Goal: Task Accomplishment & Management: Manage account settings

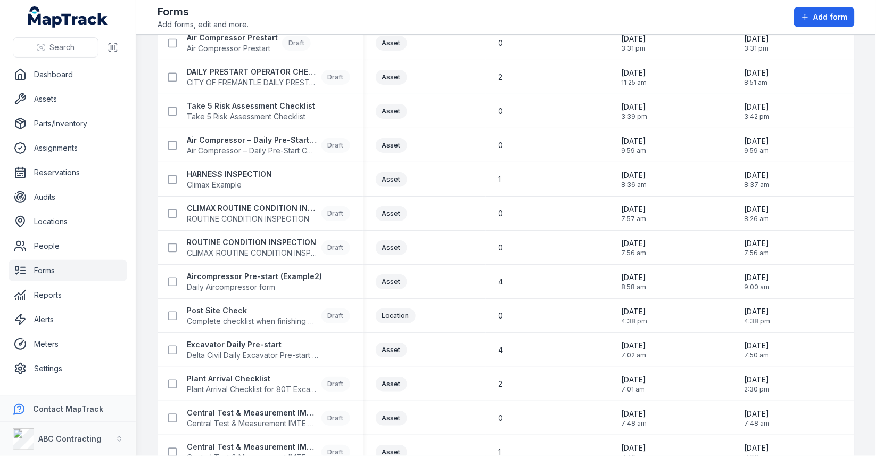
scroll to position [290, 0]
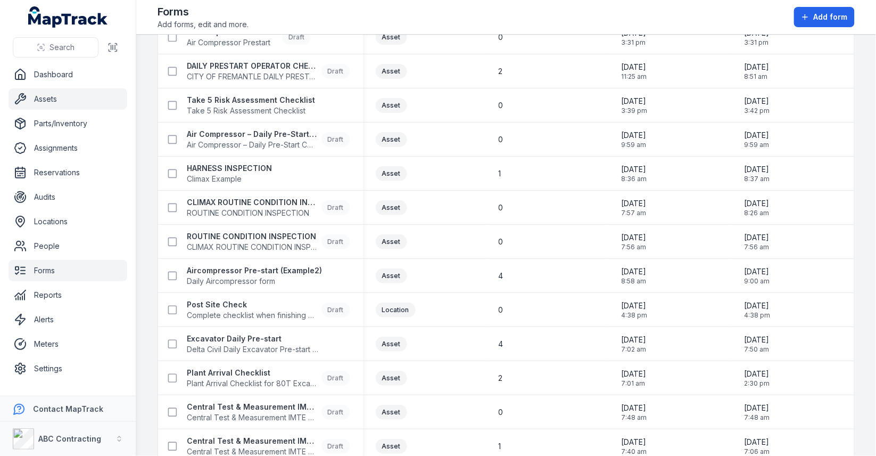
click at [54, 97] on link "Assets" at bounding box center [68, 98] width 119 height 21
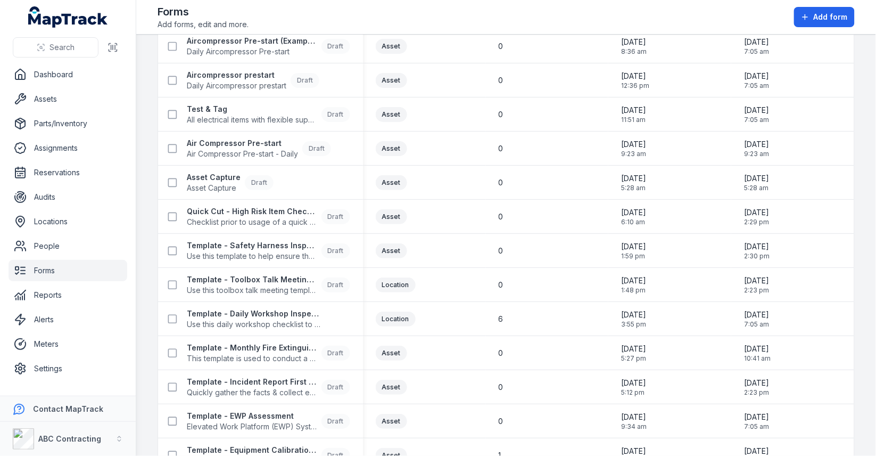
scroll to position [819, 0]
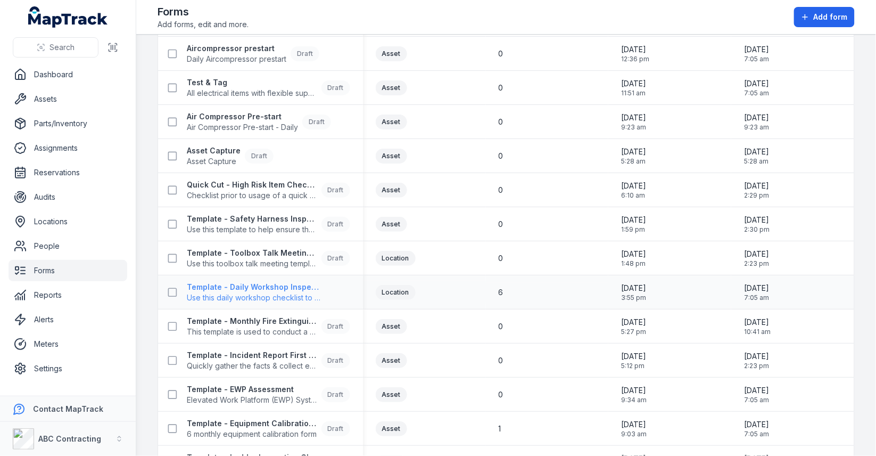
click at [239, 297] on span "Use this daily workshop checklist to maintain safety standard in the work zones…" at bounding box center [255, 297] width 136 height 11
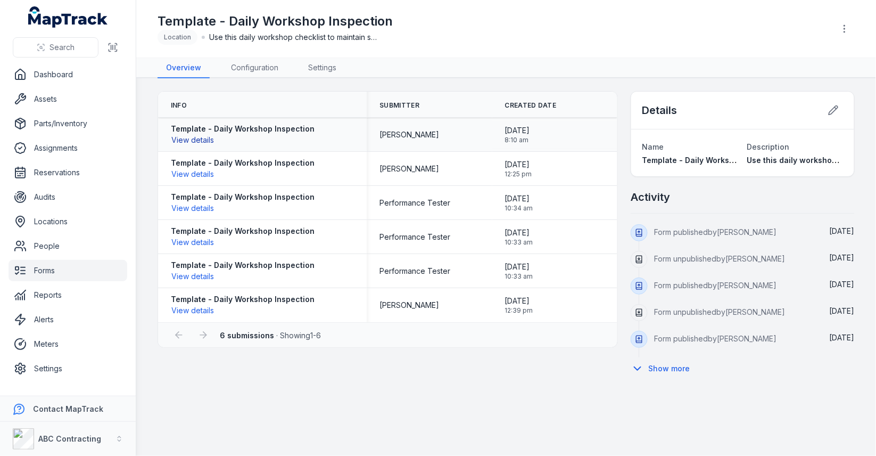
click at [207, 135] on button "View details" at bounding box center [193, 140] width 44 height 12
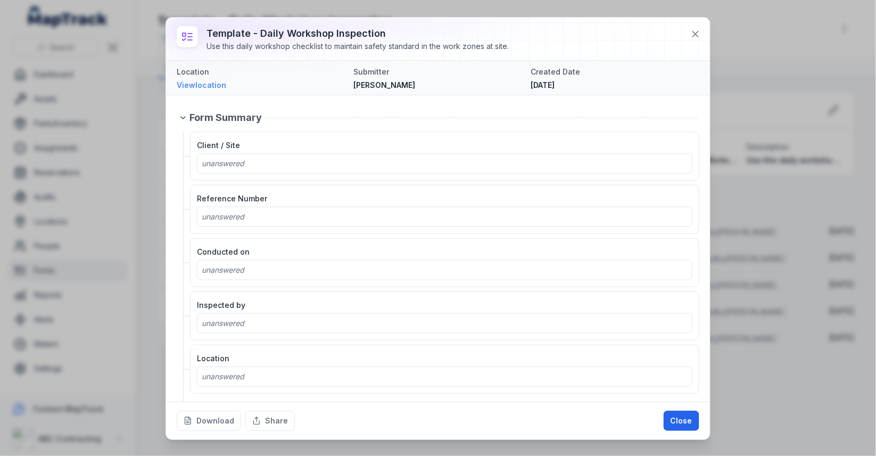
click at [217, 86] on link "View location" at bounding box center [261, 85] width 169 height 11
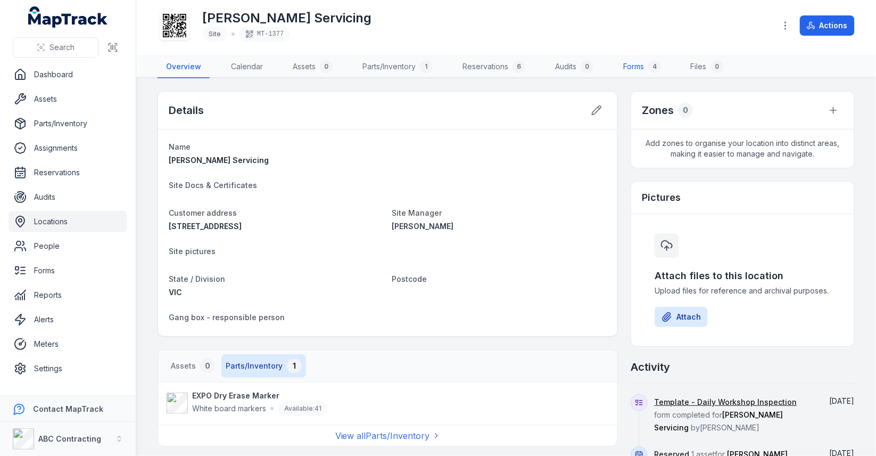
click at [630, 61] on link "Forms 4" at bounding box center [642, 67] width 55 height 22
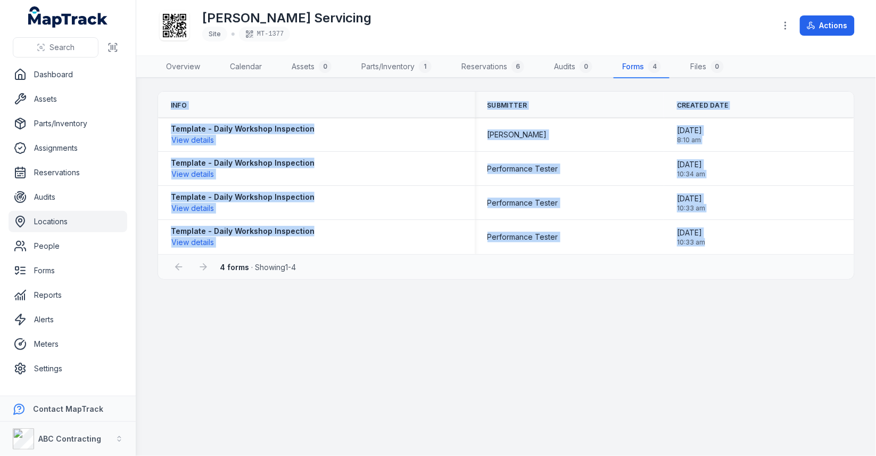
drag, startPoint x: 169, startPoint y: 95, endPoint x: 743, endPoint y: 253, distance: 594.9
click at [744, 255] on div "Info Submitter Created Date Template - Daily Workshop Inspection View details […" at bounding box center [507, 185] width 698 height 188
click at [743, 254] on div "4 forms · Showing 1 - 4" at bounding box center [506, 266] width 696 height 25
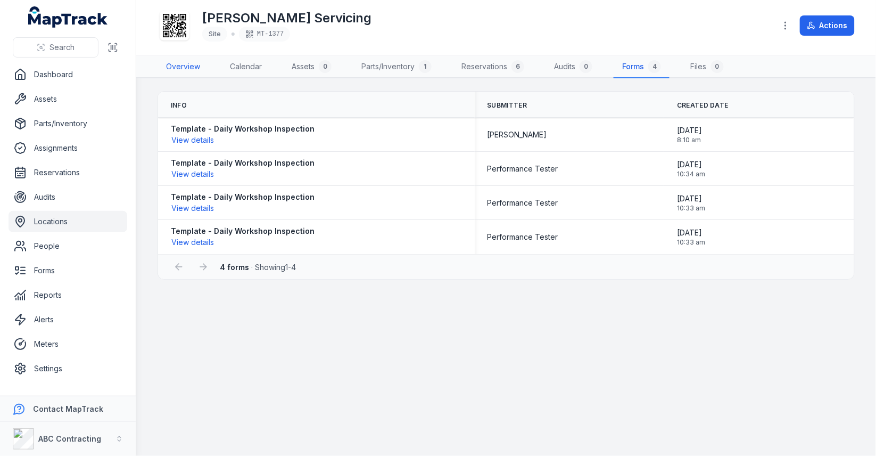
click at [200, 67] on link "Overview" at bounding box center [183, 67] width 51 height 22
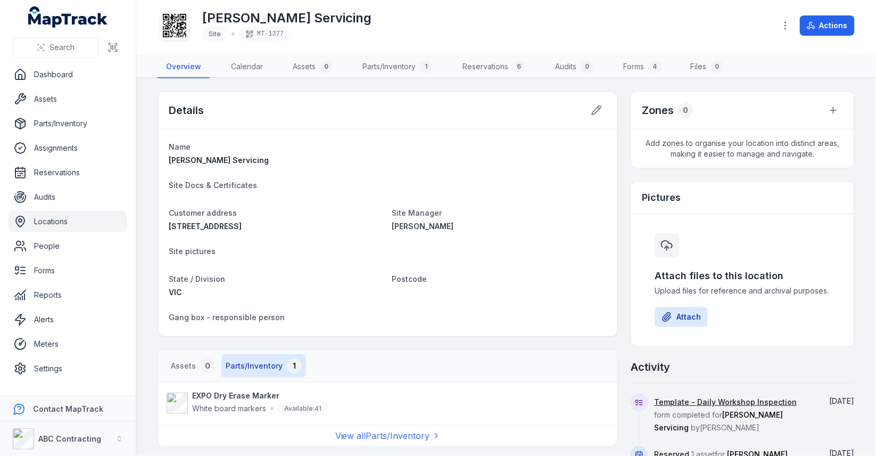
click at [231, 24] on h1 "[PERSON_NAME] Servicing" at bounding box center [286, 18] width 169 height 17
click at [325, 16] on h1 "[PERSON_NAME] Servicing" at bounding box center [286, 18] width 169 height 17
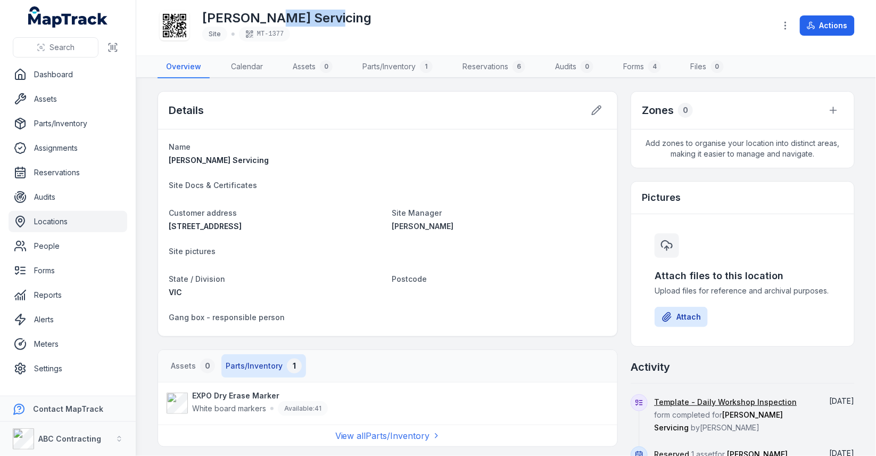
click at [325, 16] on h1 "[PERSON_NAME] Servicing" at bounding box center [286, 18] width 169 height 17
click at [598, 108] on icon at bounding box center [597, 110] width 11 height 11
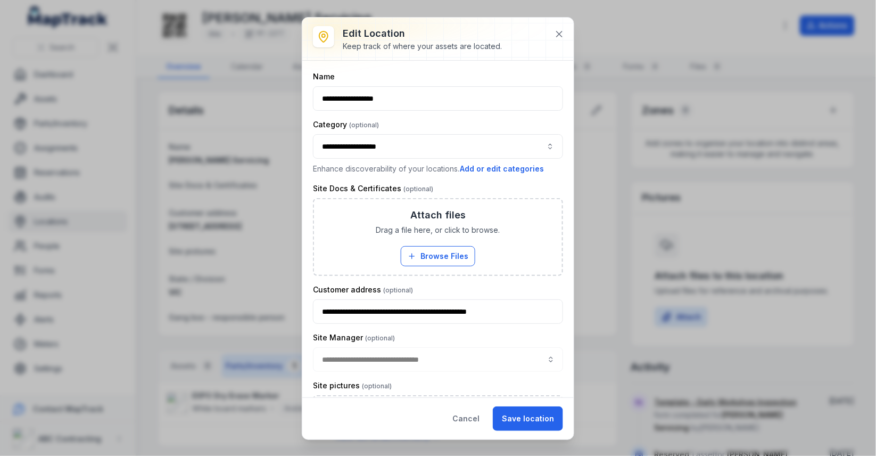
type input "********"
click at [412, 101] on input "**********" at bounding box center [438, 98] width 250 height 24
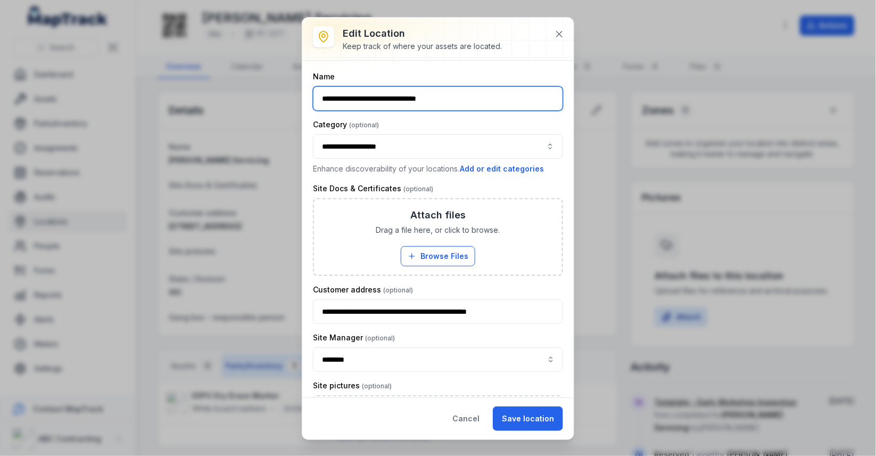
type input "**********"
click at [528, 413] on button "Save location" at bounding box center [528, 418] width 70 height 24
